Goal: Navigation & Orientation: Find specific page/section

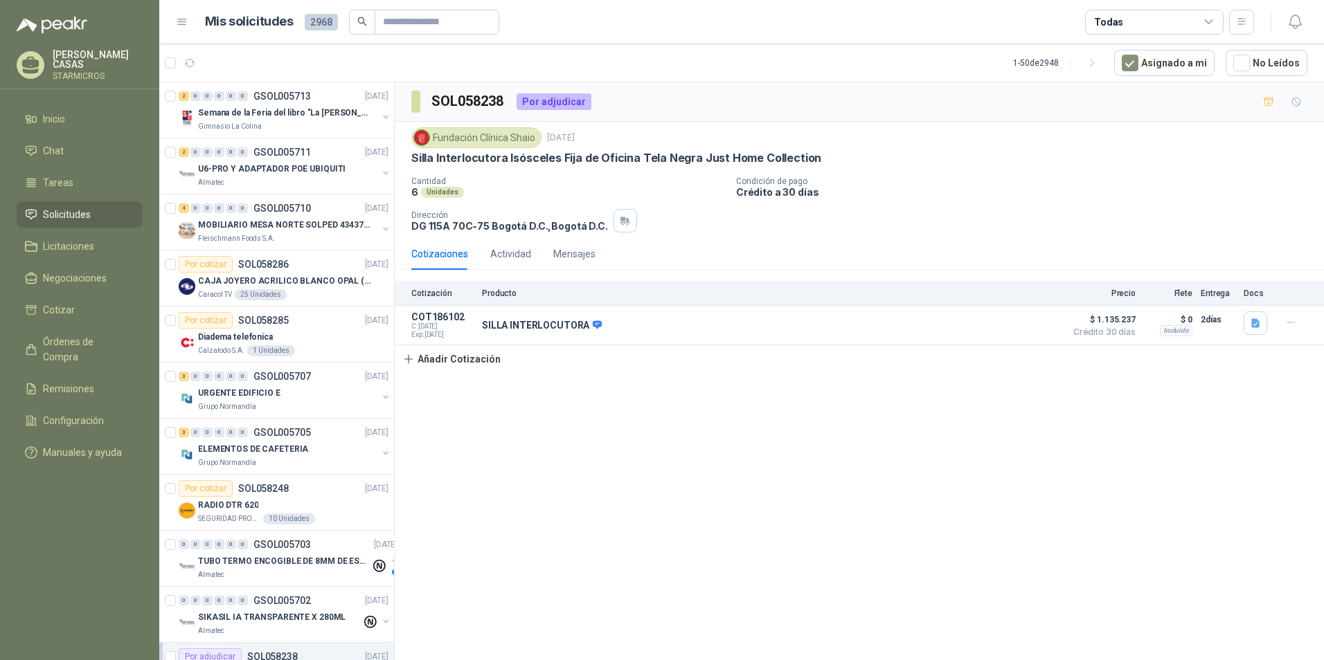
click at [676, 516] on div "SOL058238 Por adjudicar Fundación Clínica Shaio [DATE] Silla Interlocutora Isós…" at bounding box center [859, 373] width 929 height 583
click at [669, 471] on div "SOL058238 Por adjudicar Fundación Clínica Shaio [DATE] Silla Interlocutora Isós…" at bounding box center [859, 373] width 929 height 583
click at [865, 498] on div "SOL058238 Por adjudicar Fundación Clínica Shaio [DATE] Silla Interlocutora Isós…" at bounding box center [859, 373] width 929 height 583
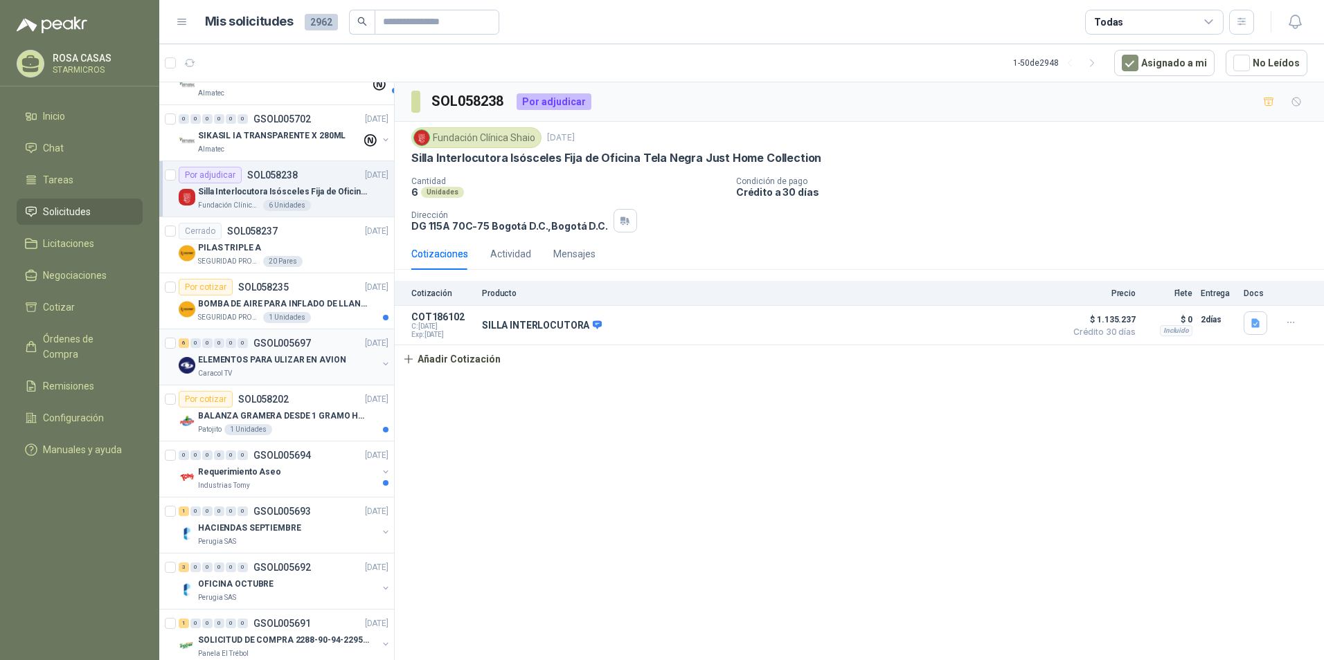
scroll to position [485, 0]
click at [300, 351] on p "ELEMENTOS PARA ULIZAR EN AVION" at bounding box center [271, 357] width 147 height 13
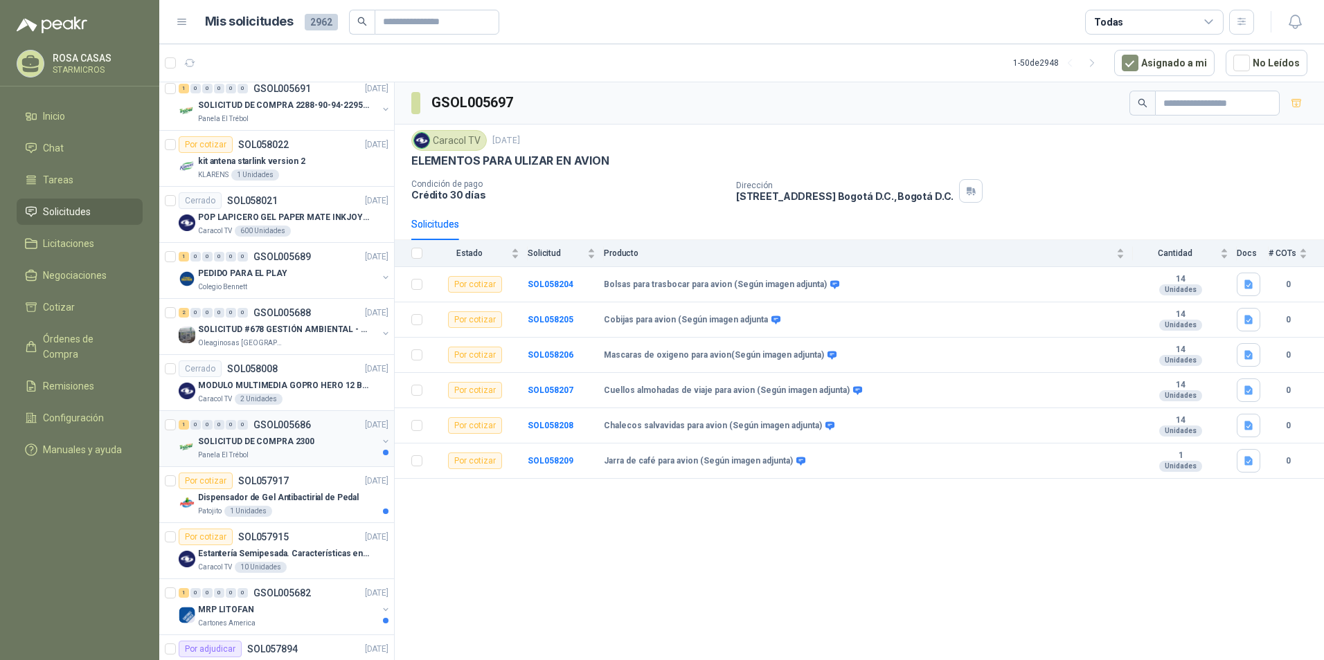
scroll to position [1038, 0]
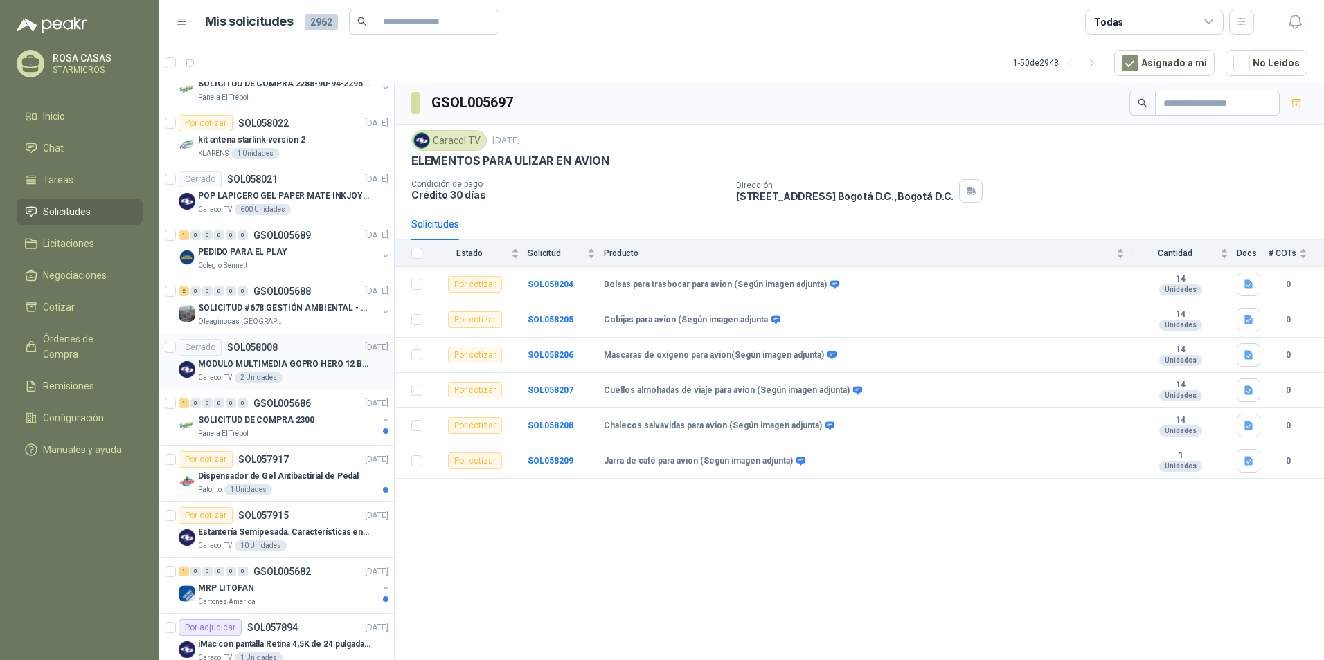
click at [344, 370] on p "MODULO MULTIMEDIA GOPRO HERO 12 BLACK" at bounding box center [284, 364] width 172 height 13
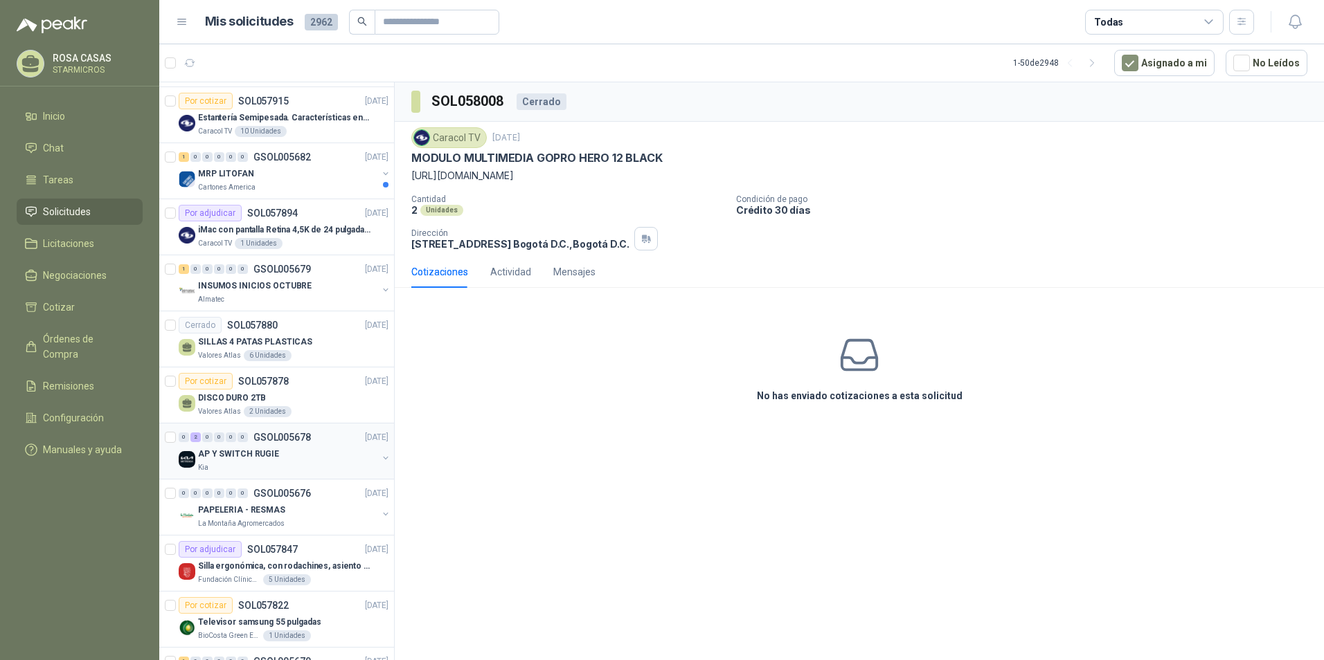
scroll to position [1454, 0]
click at [271, 469] on div "Kia" at bounding box center [287, 467] width 179 height 11
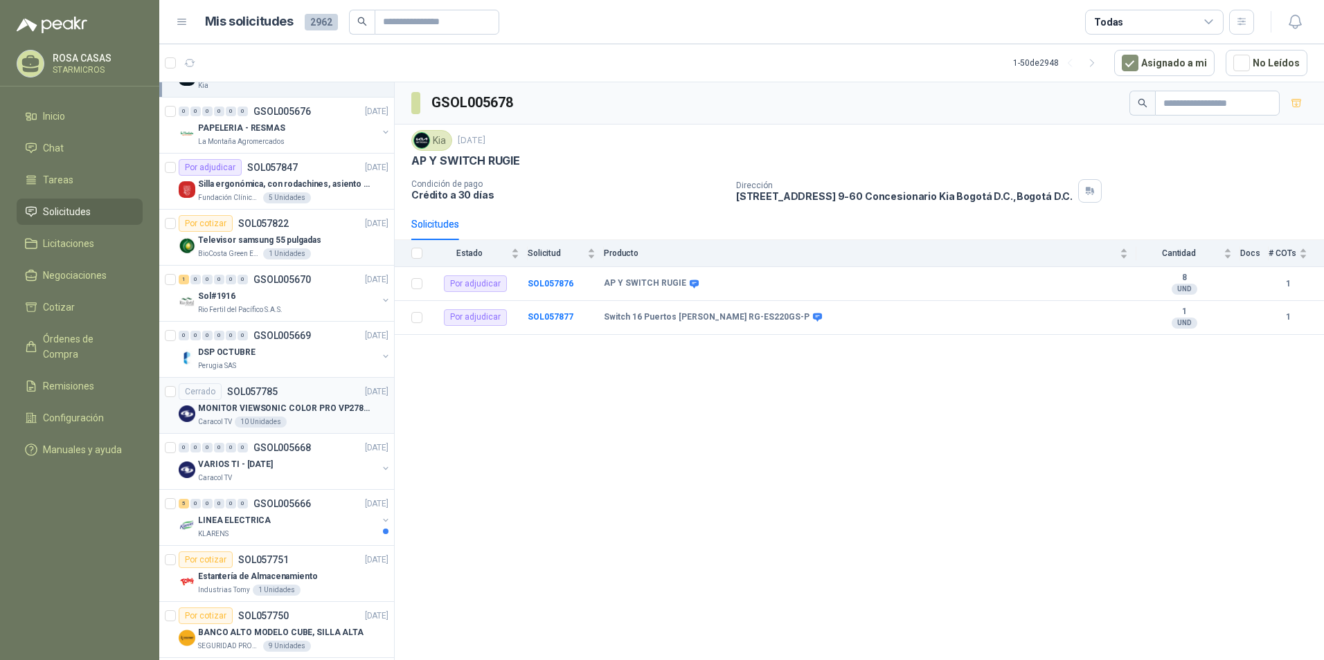
scroll to position [1869, 0]
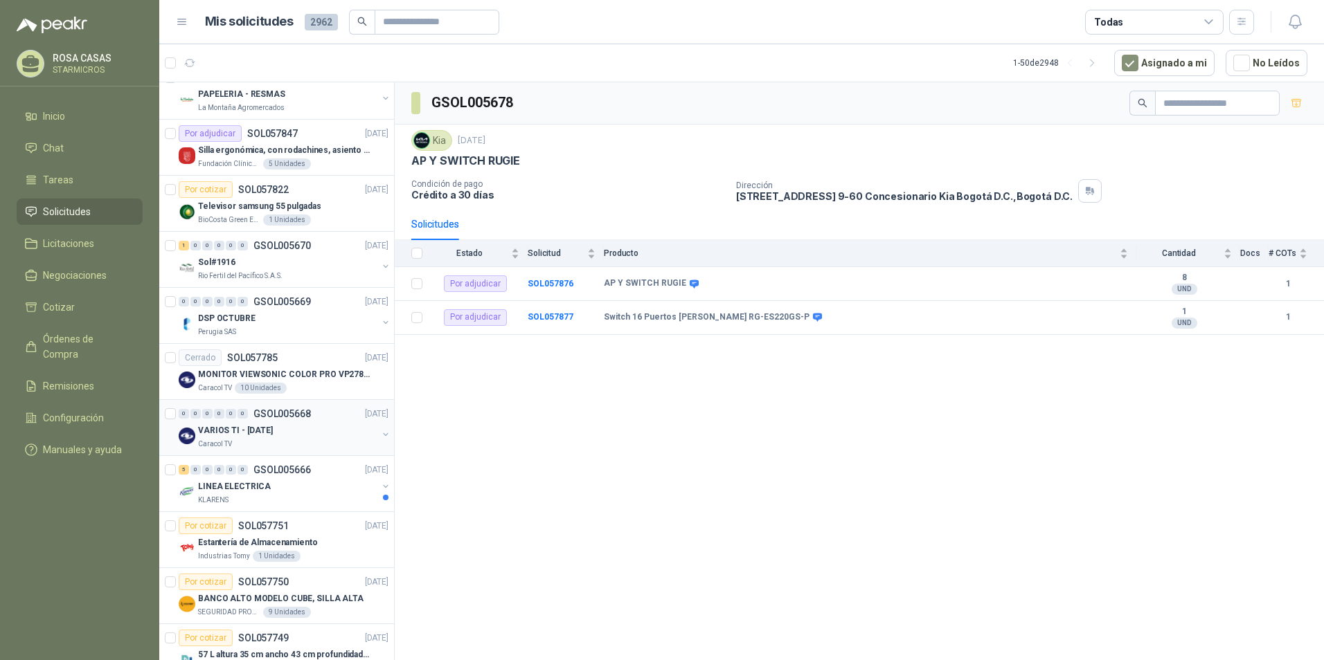
click at [327, 431] on div "VARIOS TI - [DATE]" at bounding box center [287, 430] width 179 height 17
